Goal: Task Accomplishment & Management: Use online tool/utility

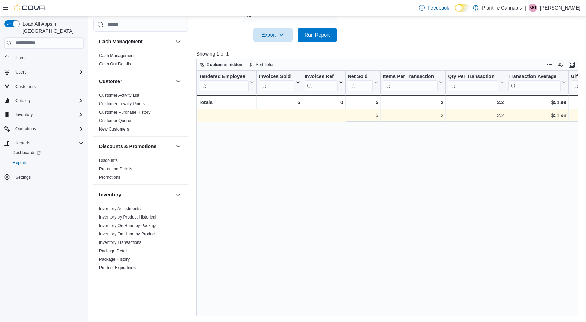
scroll to position [0, 218]
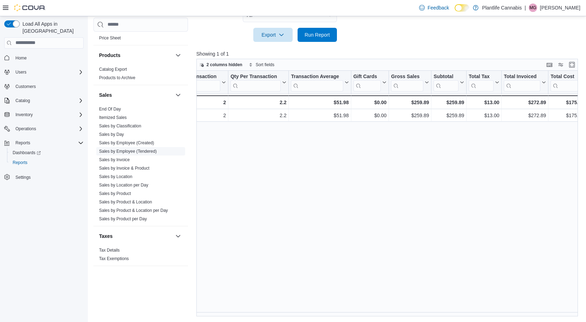
click at [141, 151] on link "Sales by Employee (Tendered)" at bounding box center [128, 151] width 58 height 5
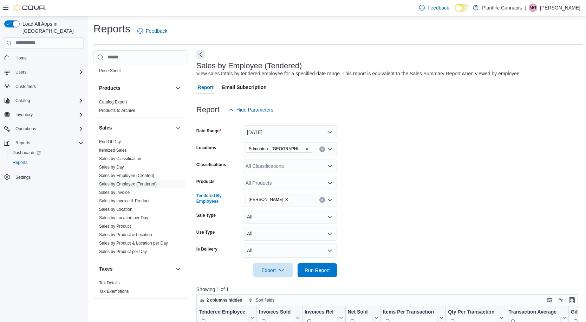
click at [323, 200] on icon "Clear input" at bounding box center [322, 199] width 3 height 3
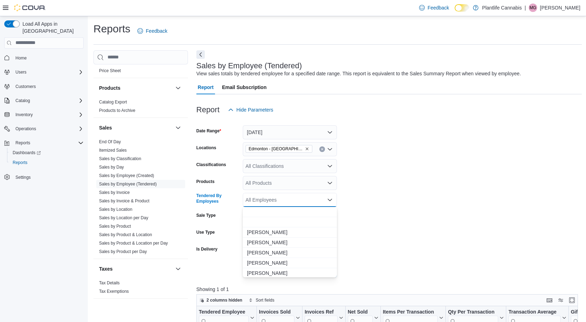
click at [382, 235] on form "Date Range [DATE] Locations [GEOGRAPHIC_DATA] - [GEOGRAPHIC_DATA] South Classif…" at bounding box center [390, 197] width 386 height 160
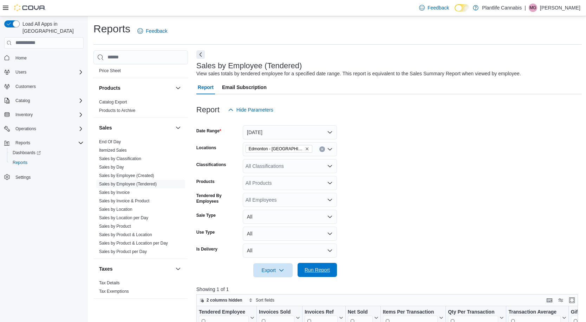
click at [316, 269] on span "Run Report" at bounding box center [317, 269] width 25 height 7
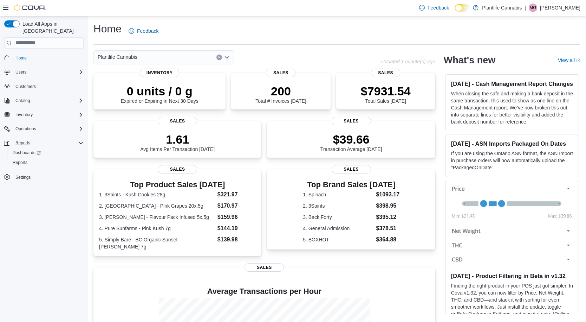
click at [40, 139] on div "Reports" at bounding box center [48, 143] width 71 height 8
click at [28, 140] on span "Reports" at bounding box center [22, 143] width 15 height 6
click at [31, 158] on div "Reports" at bounding box center [47, 162] width 74 height 8
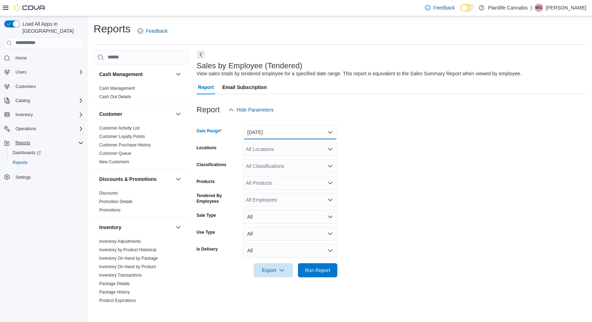
click at [329, 133] on button "Yesterday" at bounding box center [290, 132] width 94 height 14
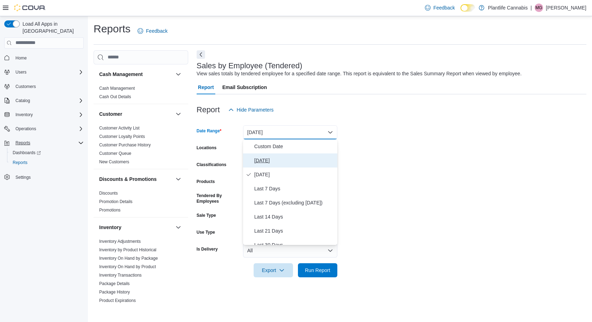
click at [275, 163] on span "[DATE]" at bounding box center [294, 160] width 80 height 8
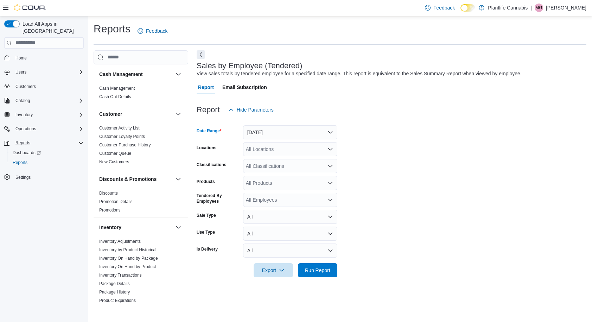
click at [330, 150] on icon "Open list of options" at bounding box center [330, 149] width 6 height 6
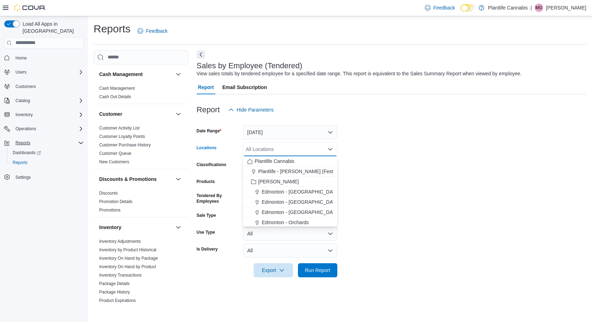
click at [287, 144] on div "All Locations Combo box. Selected. Combo box input. All Locations. Type some te…" at bounding box center [290, 149] width 94 height 14
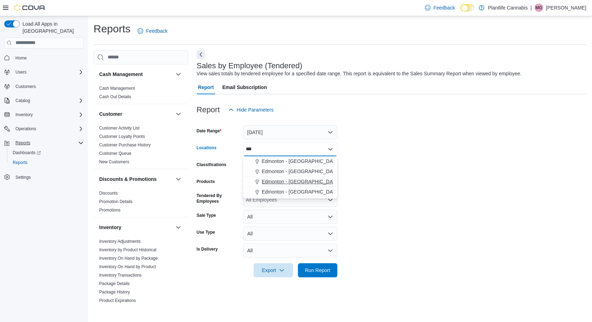
type input "***"
click at [314, 182] on span "Edmonton - [GEOGRAPHIC_DATA] South" at bounding box center [308, 181] width 92 height 7
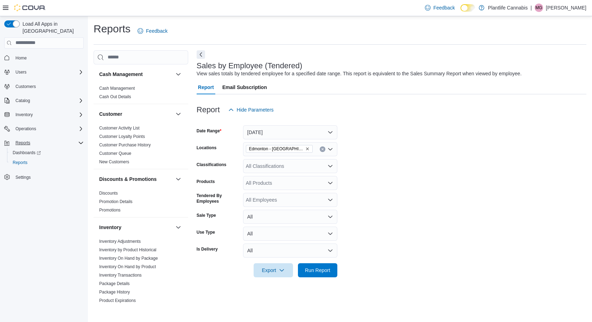
click at [389, 188] on form "Date Range Today Locations Edmonton - Windermere South Classifications All Clas…" at bounding box center [392, 197] width 390 height 160
click at [315, 270] on span "Run Report" at bounding box center [317, 269] width 25 height 7
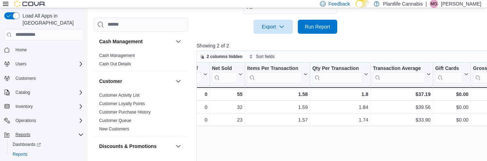
scroll to position [243, 0]
